Goal: Check status: Check status

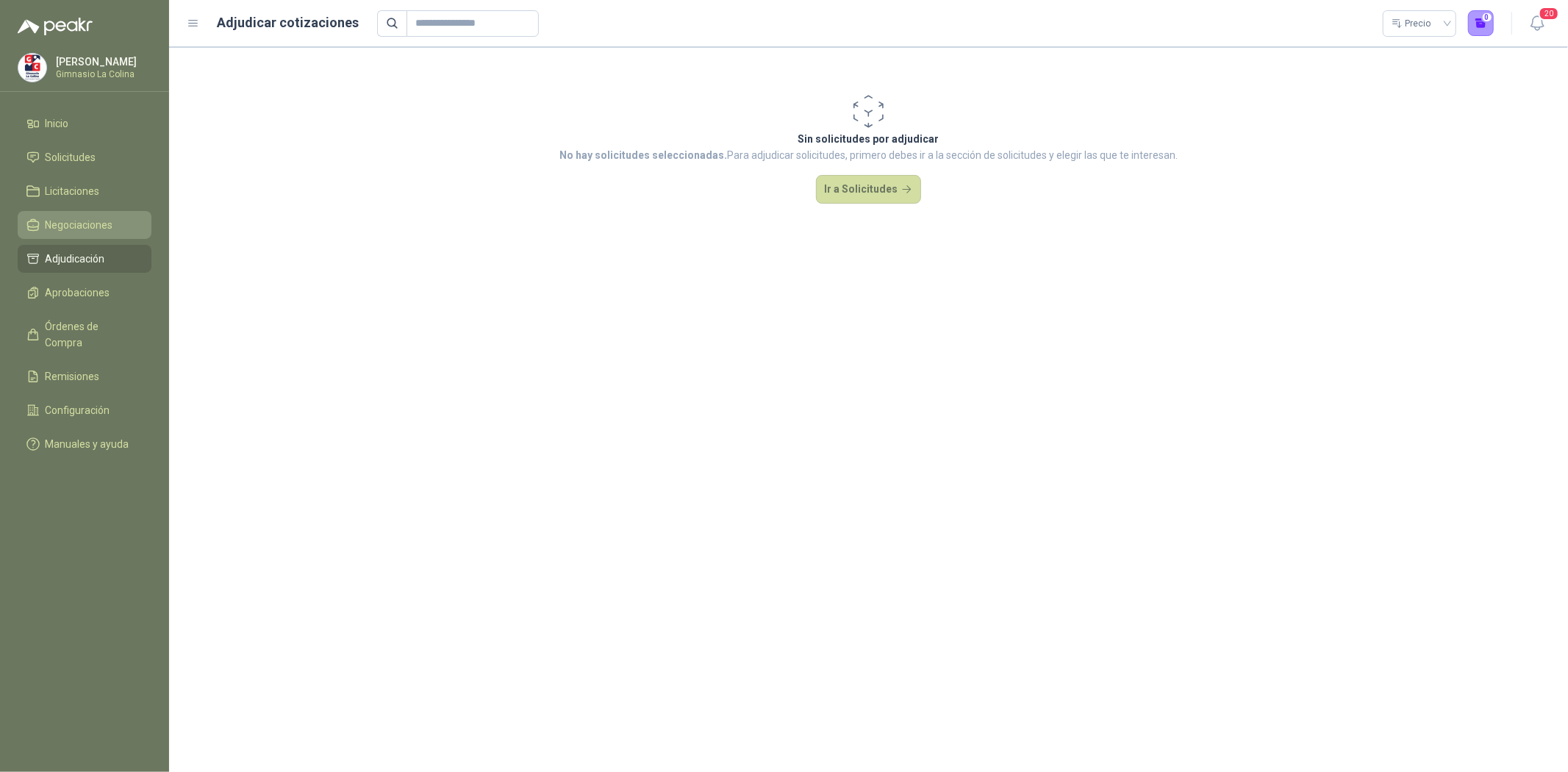
click at [98, 221] on span "Negociaciones" at bounding box center [79, 225] width 67 height 16
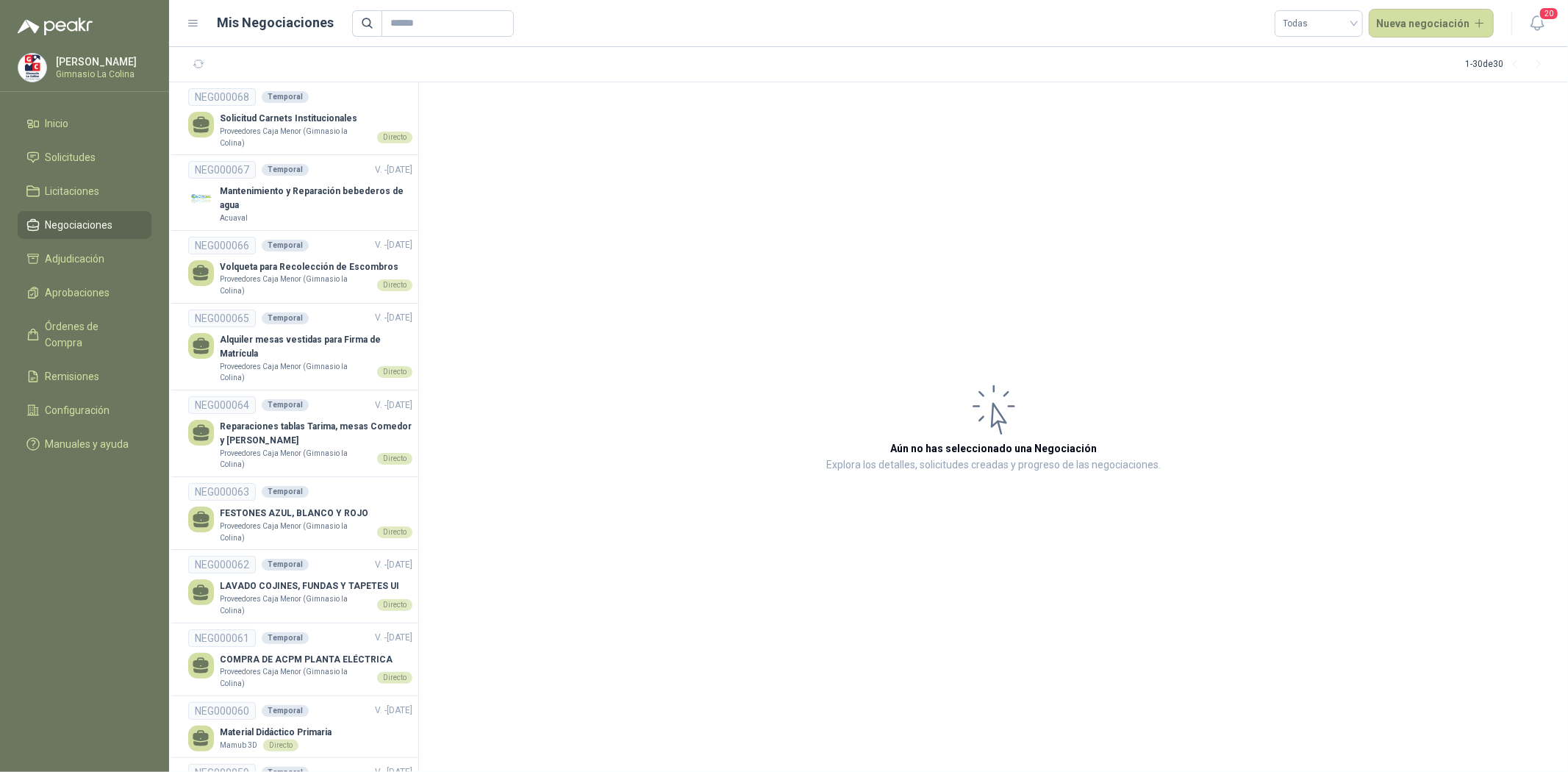
click at [98, 221] on span "Negociaciones" at bounding box center [79, 225] width 67 height 16
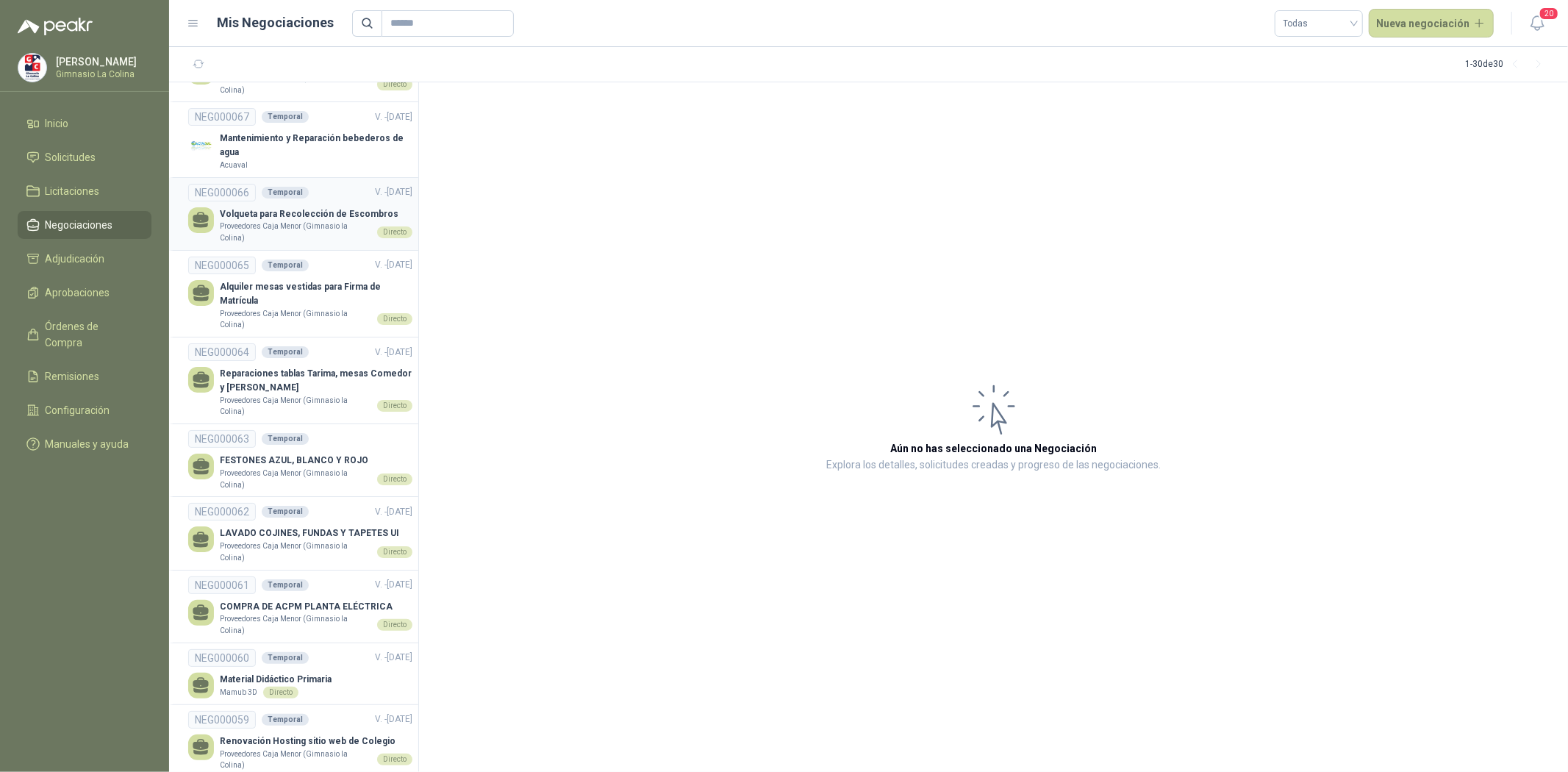
scroll to position [82, 0]
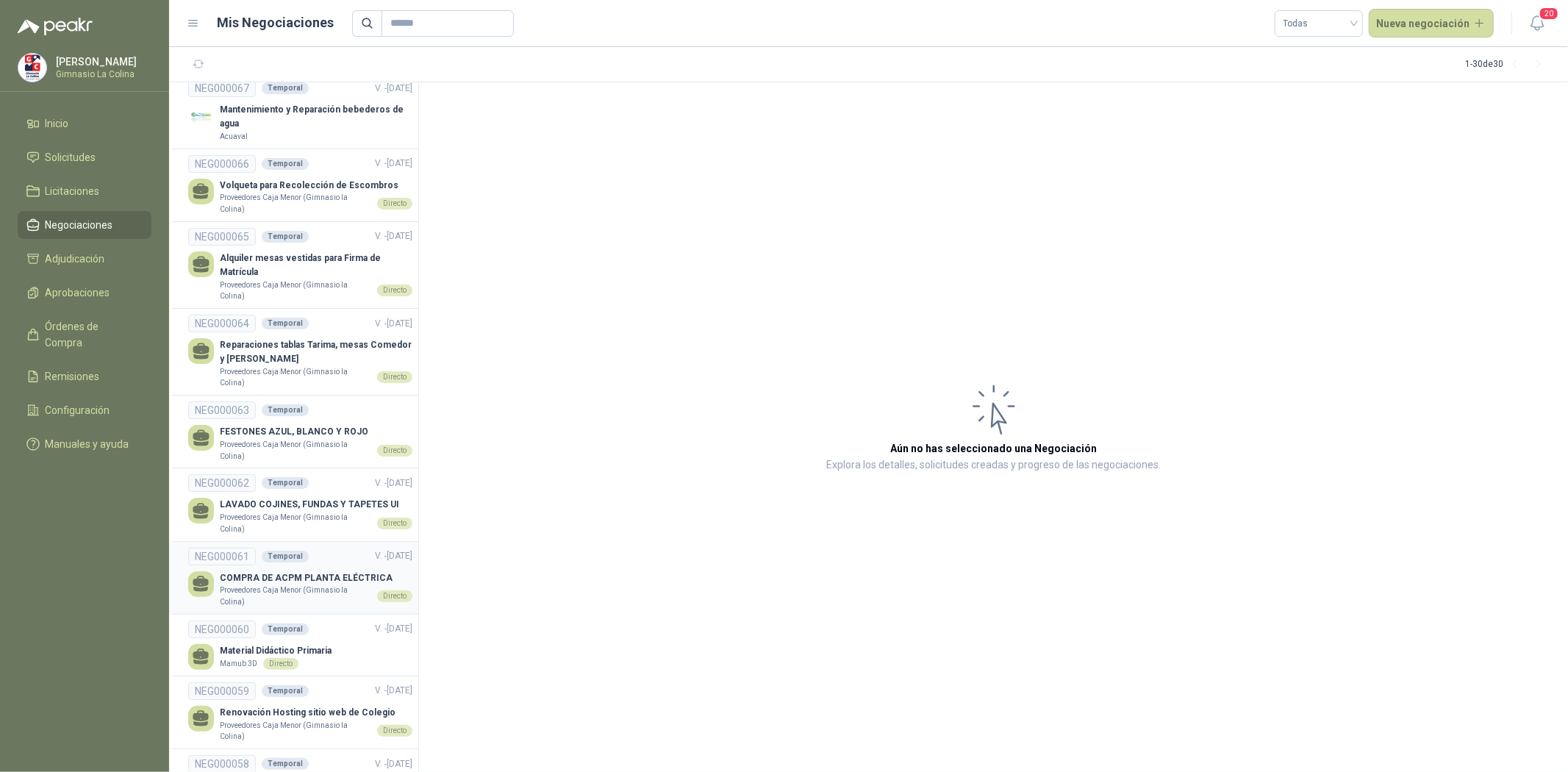
click at [312, 567] on link "NEG000061 Temporal V. - [DATE] COMPRA DE ACPM PLANTA ELÉCTRICA Proveedores Caja…" at bounding box center [301, 578] width 225 height 60
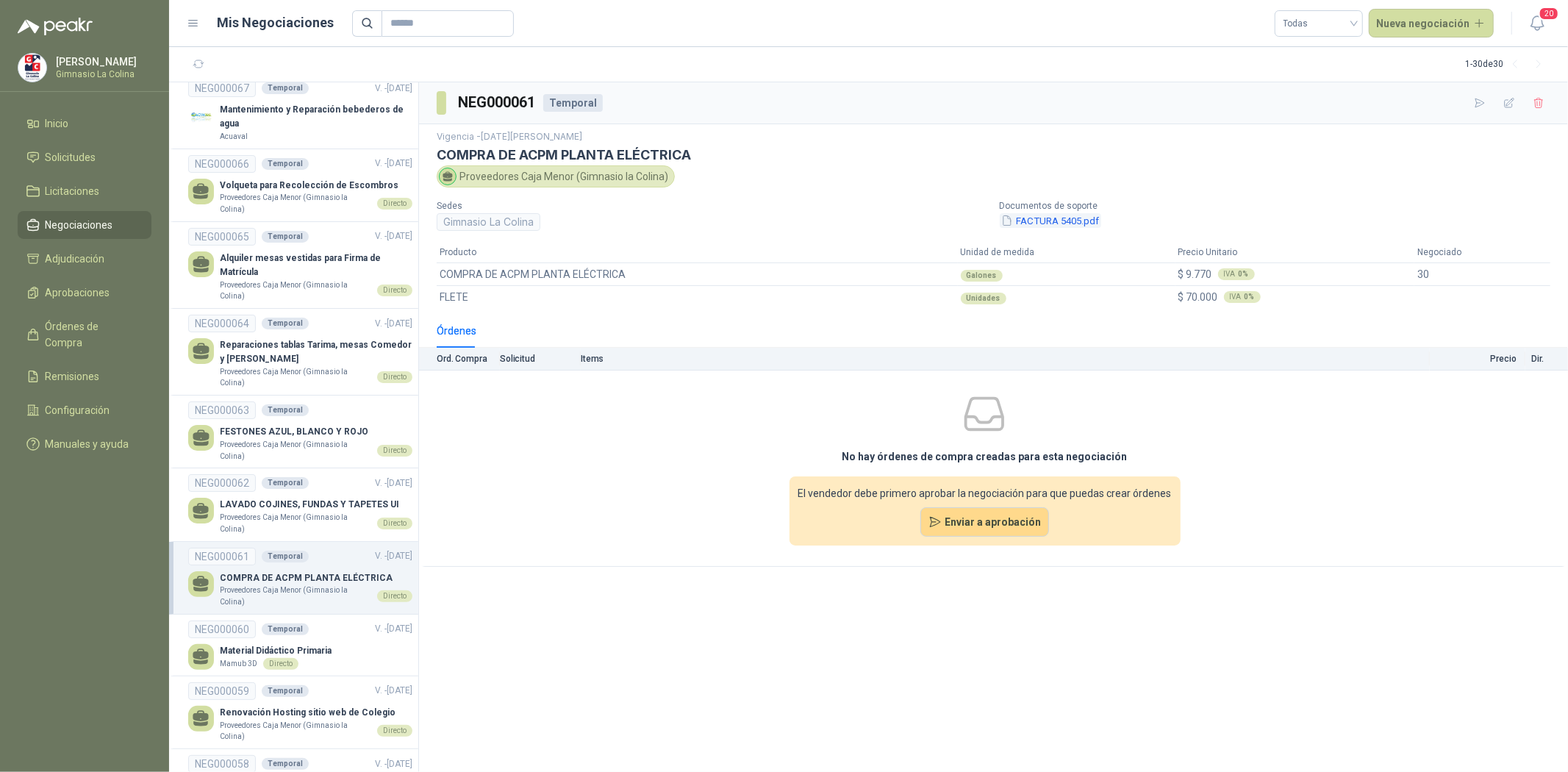
click at [1036, 219] on button "FACTURA 5405.pdf" at bounding box center [1051, 221] width 101 height 15
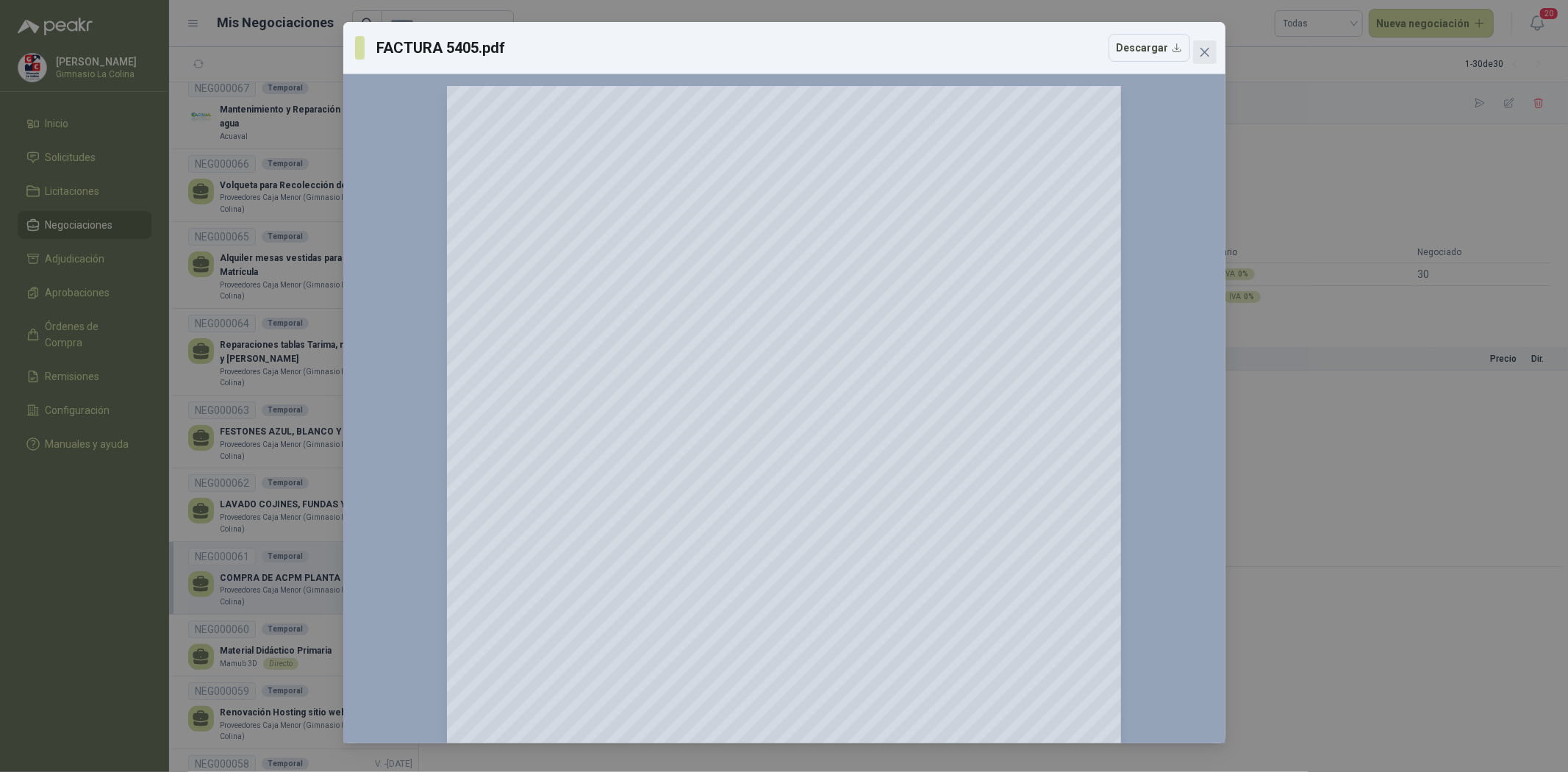
click at [1213, 59] on button "Close" at bounding box center [1205, 51] width 23 height 23
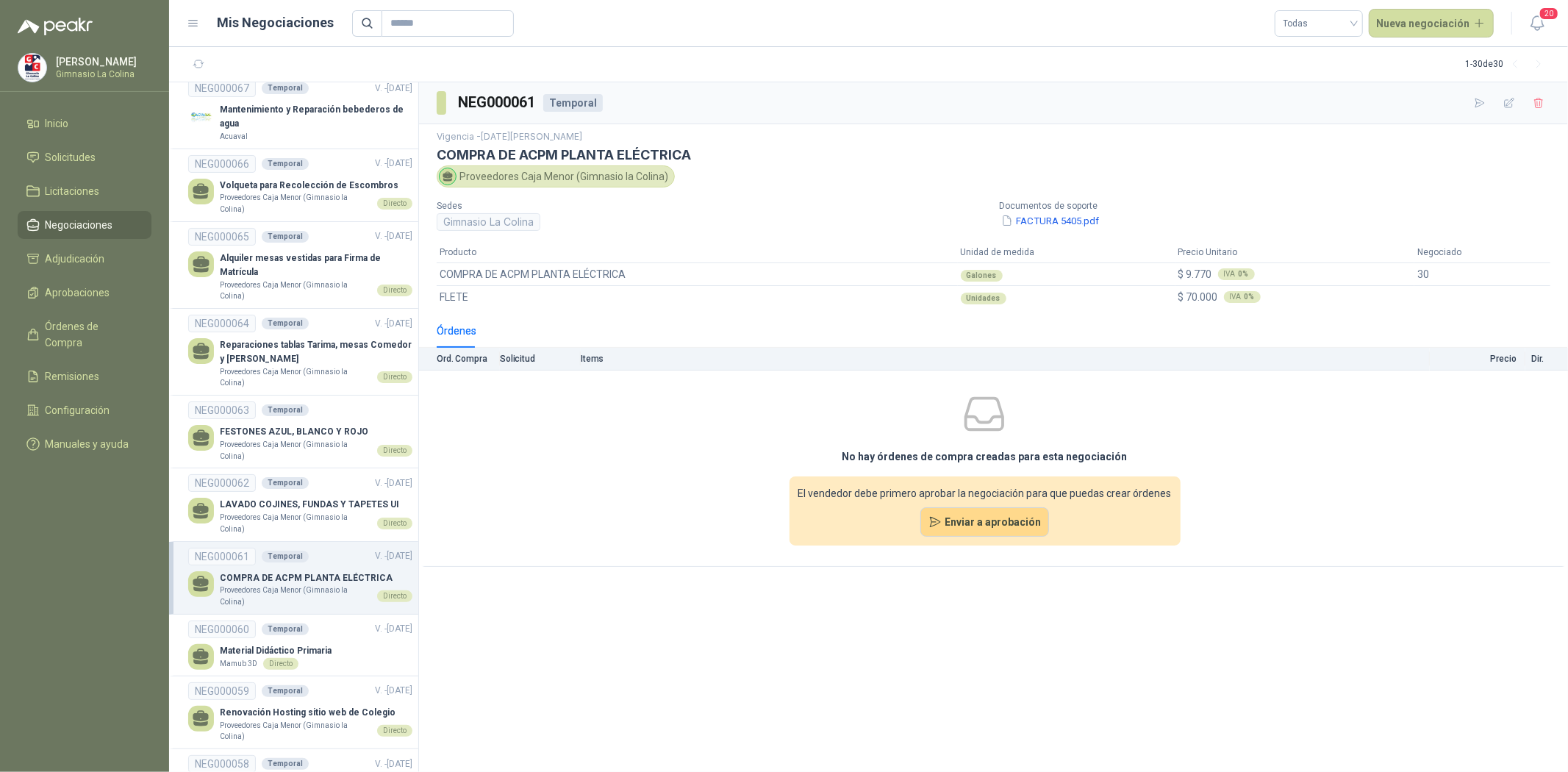
drag, startPoint x: 1081, startPoint y: 218, endPoint x: 795, endPoint y: 396, distance: 336.9
click at [795, 396] on div "No hay órdenes de compra creadas para esta negociación El vendedor debe primero…" at bounding box center [984, 468] width 1132 height 184
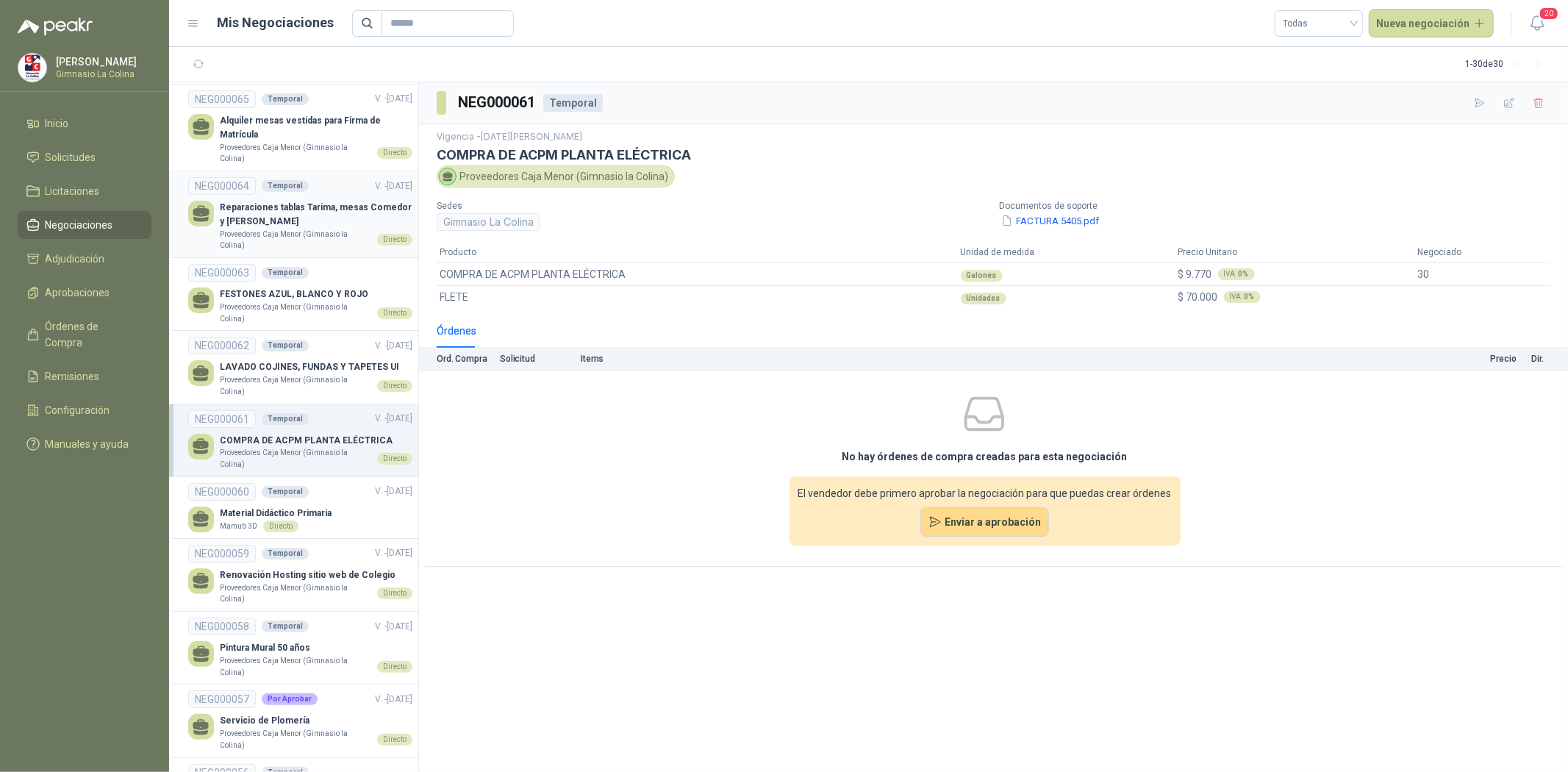
scroll to position [245, 0]
